Goal: Find specific page/section: Find specific page/section

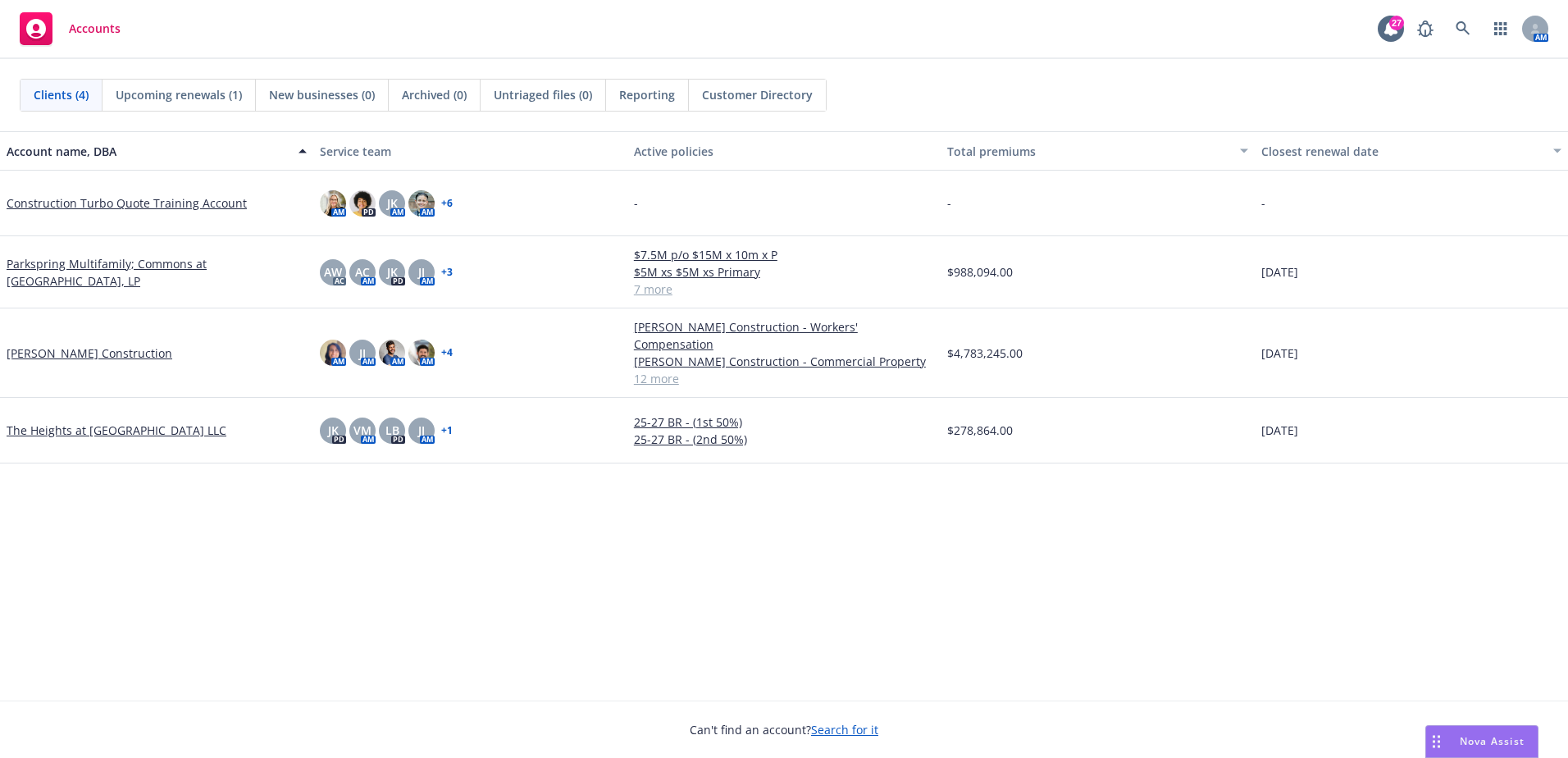
click at [656, 93] on span "Reporting" at bounding box center [647, 95] width 56 height 17
